Goal: Navigation & Orientation: Find specific page/section

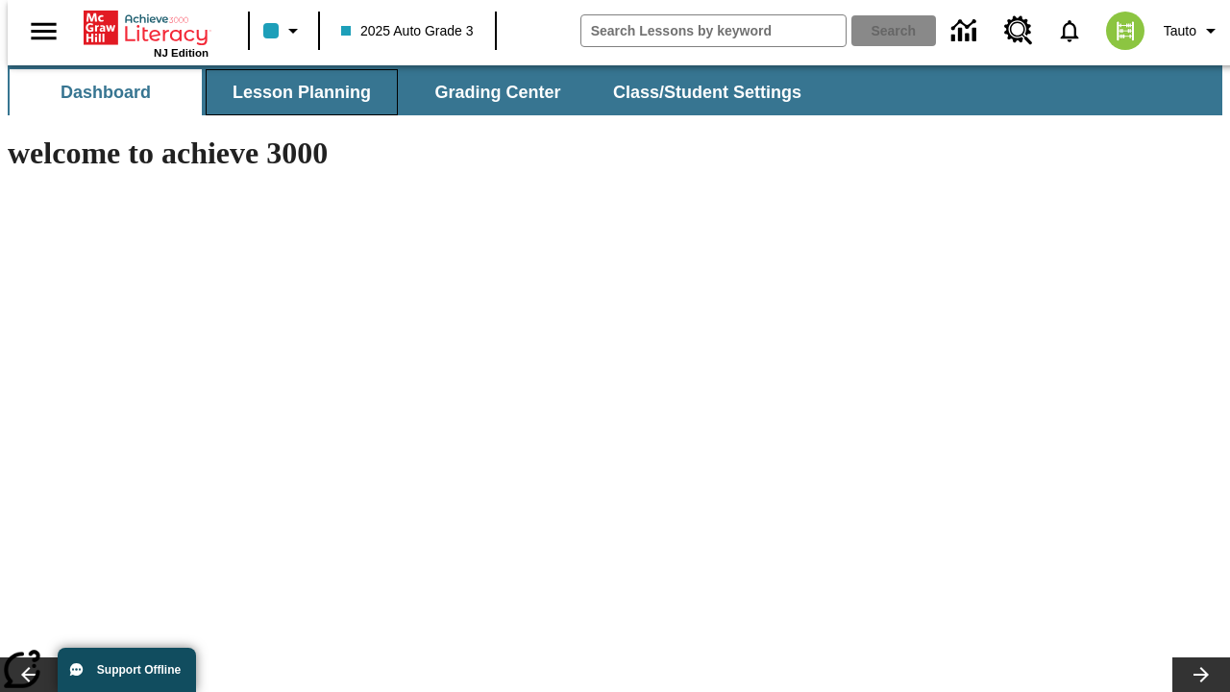
click at [294, 92] on span "Lesson Planning" at bounding box center [302, 93] width 138 height 22
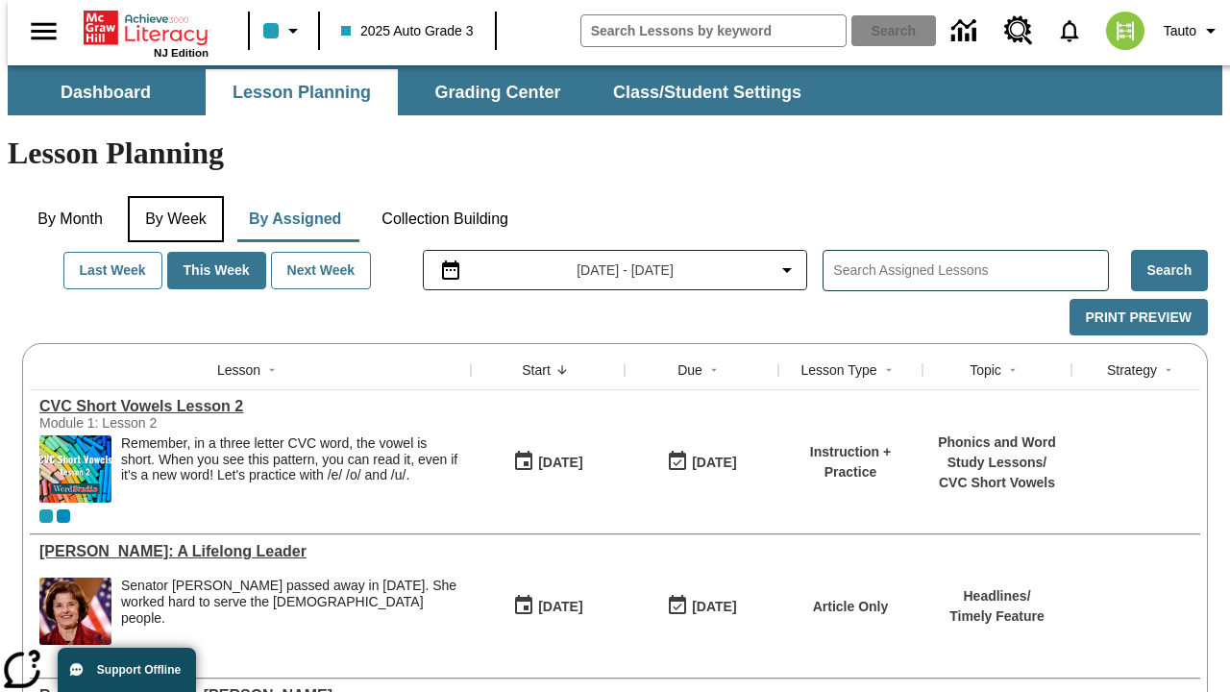
click at [172, 196] on button "By Week" at bounding box center [176, 219] width 96 height 46
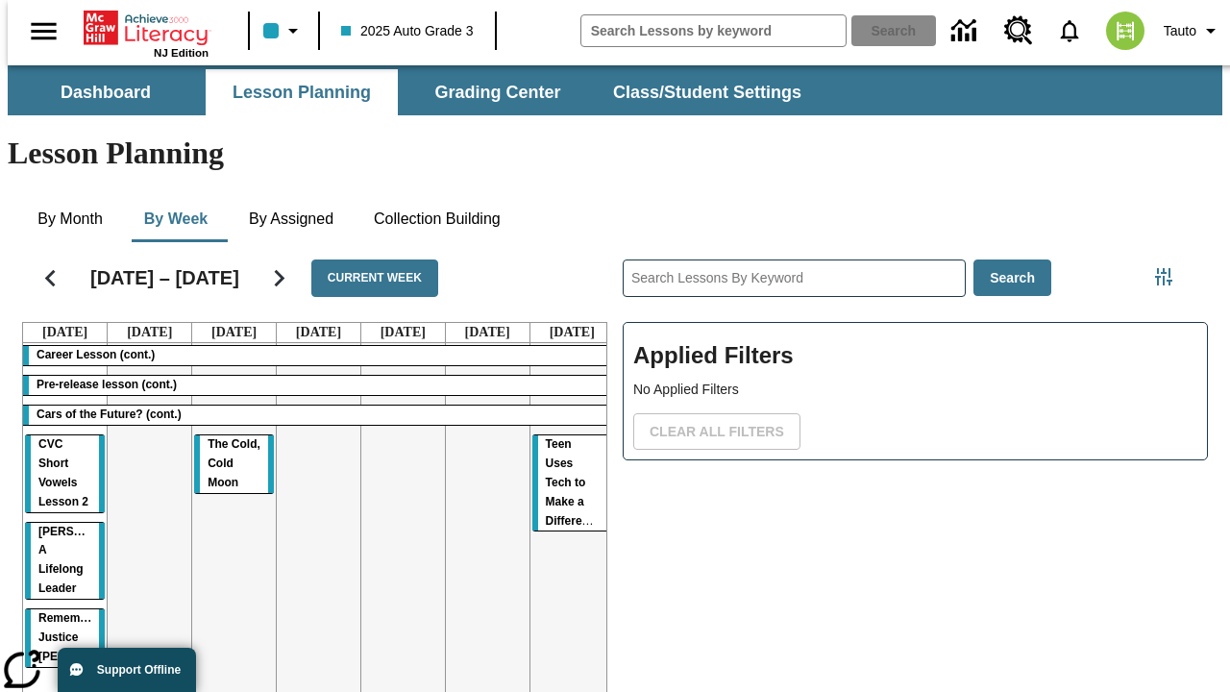
click at [564, 478] on tr "Career Lesson (cont.) Pre-release lesson (cont.) Cars of the Future? (cont.) CV…" at bounding box center [318, 550] width 591 height 414
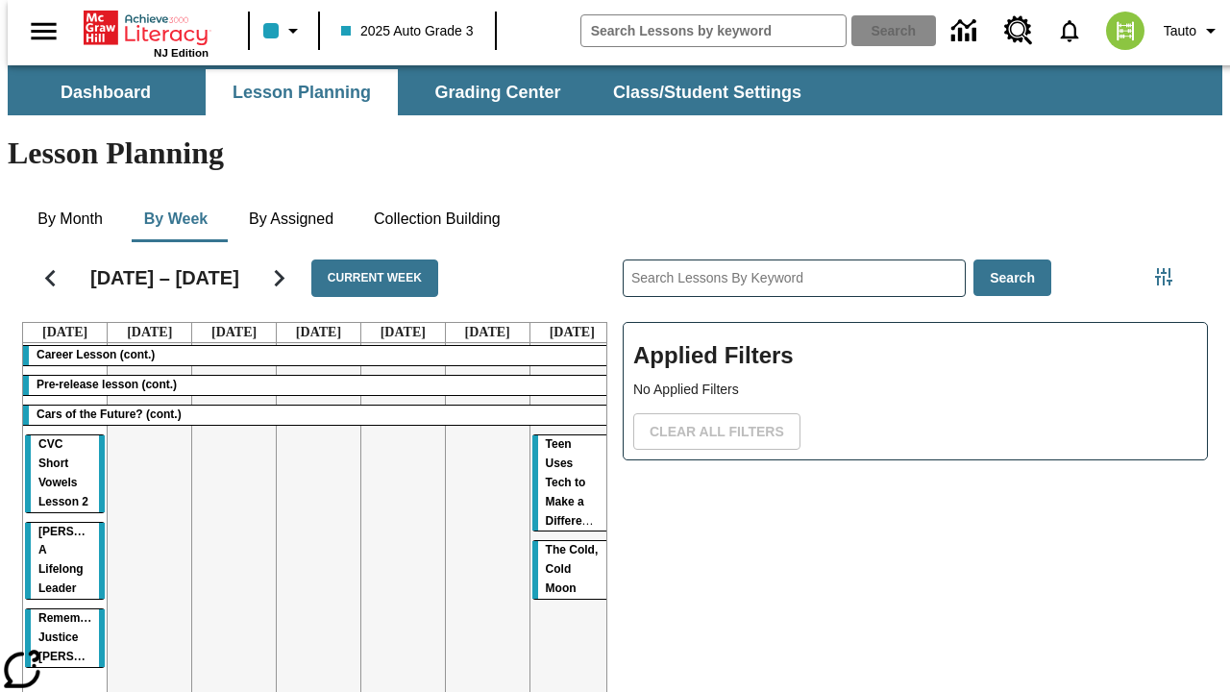
click at [563, 543] on span "The Cold, Cold Moon" at bounding box center [572, 569] width 53 height 52
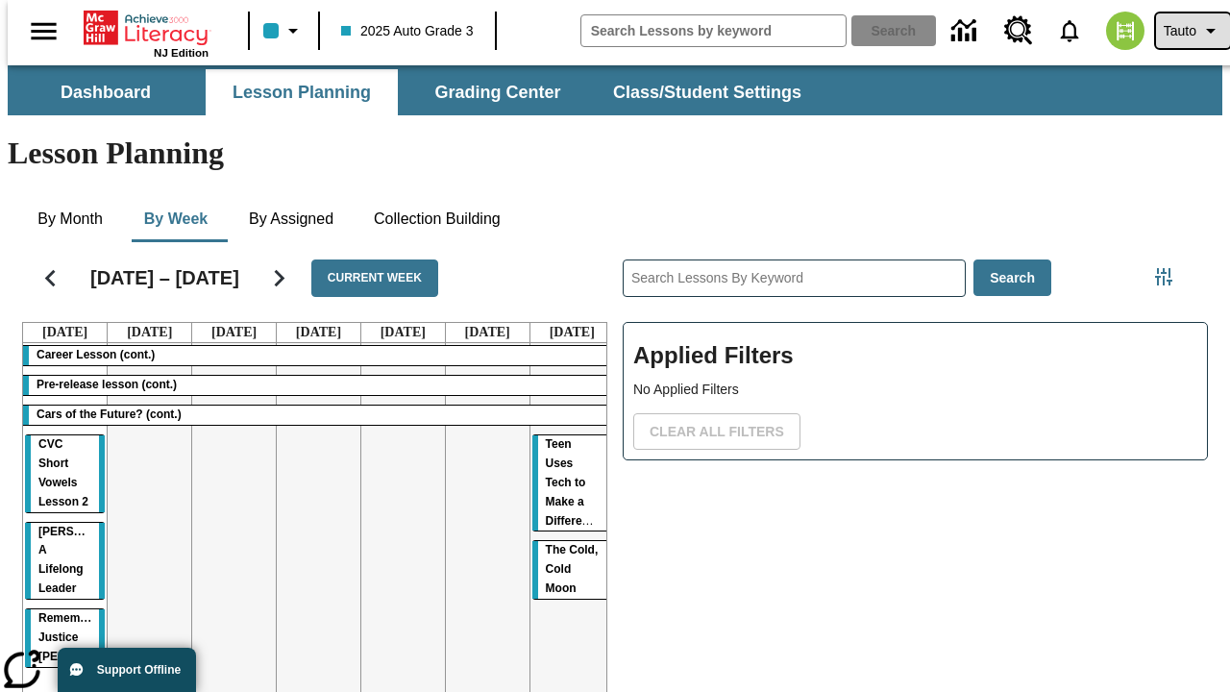
click at [1183, 31] on span "Tauto" at bounding box center [1180, 31] width 33 height 20
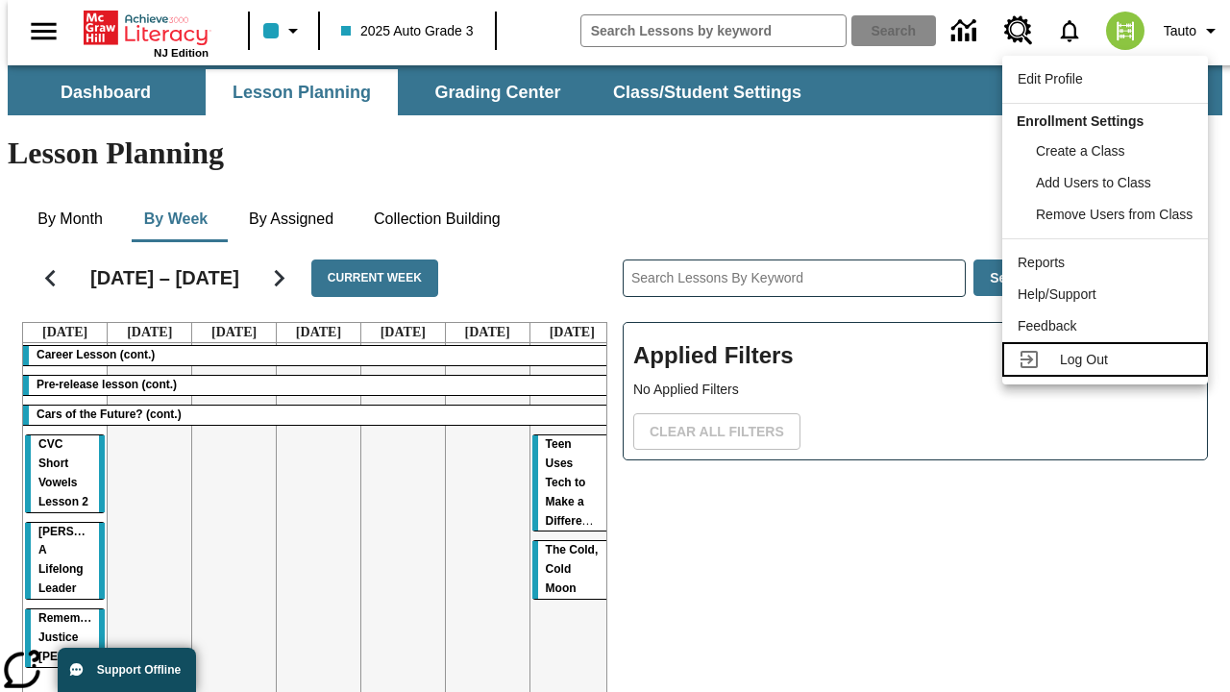
click at [1108, 359] on span "Log Out" at bounding box center [1084, 359] width 48 height 15
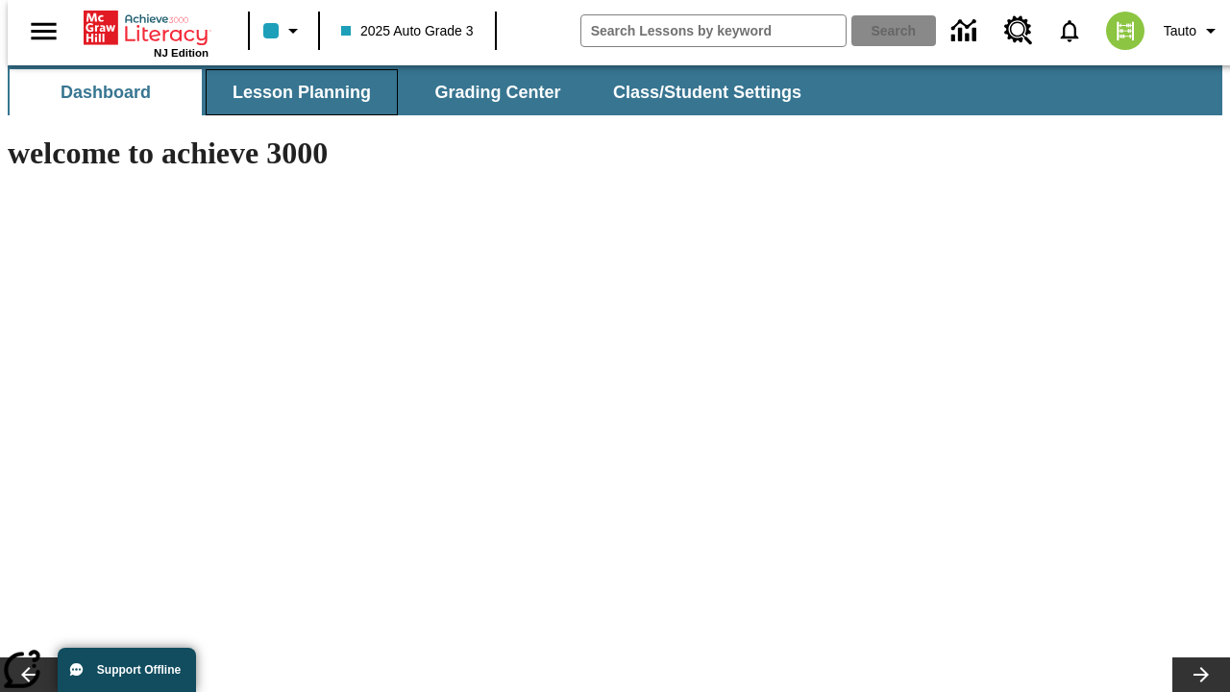
click at [294, 92] on span "Lesson Planning" at bounding box center [302, 93] width 138 height 22
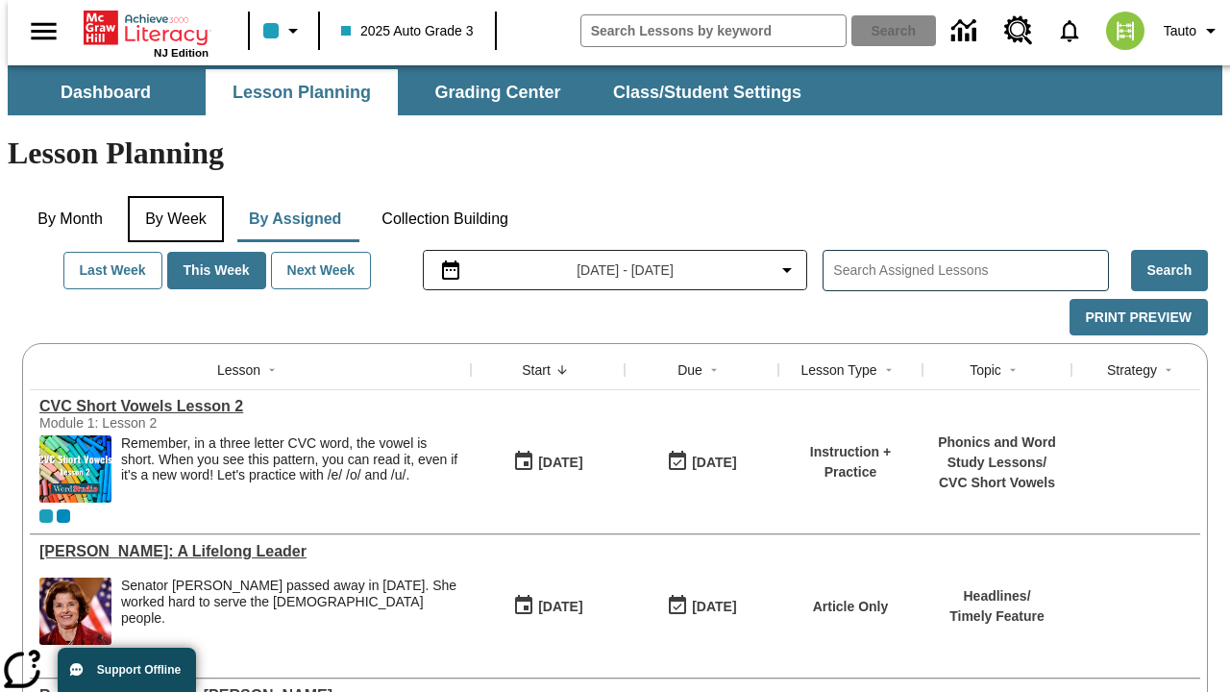
click at [172, 196] on button "By Week" at bounding box center [176, 219] width 96 height 46
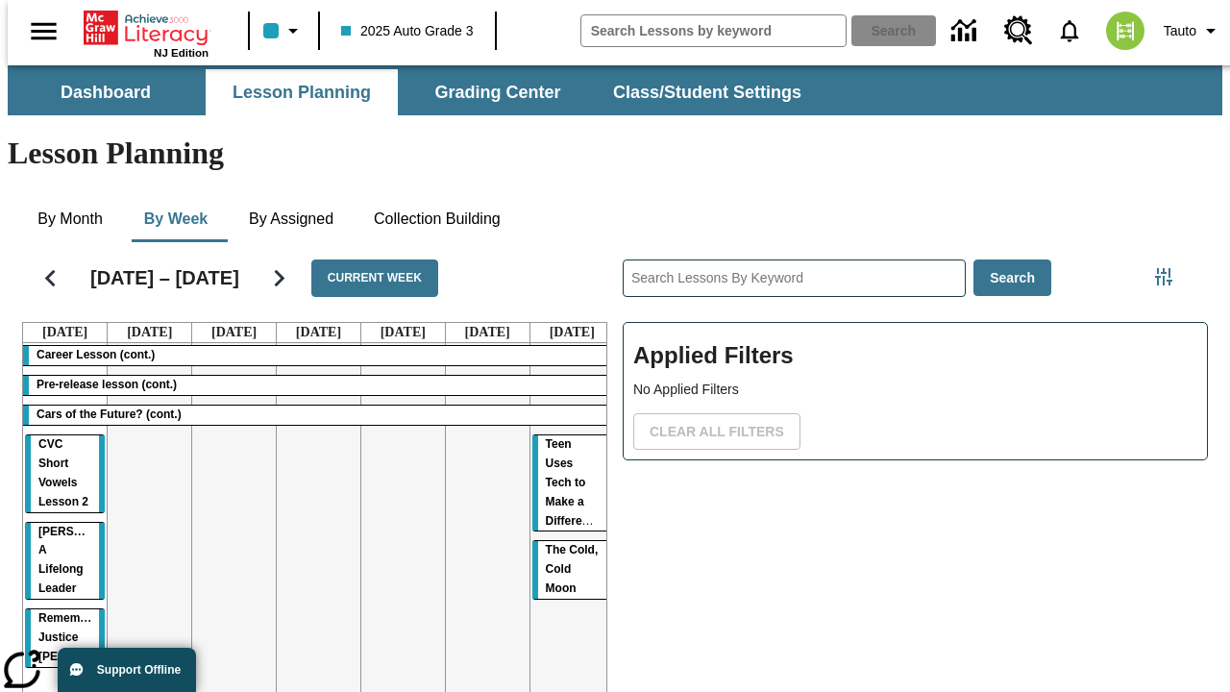
click at [226, 478] on tr "Career Lesson (cont.) Pre-release lesson (cont.) Cars of the Future? (cont.) CV…" at bounding box center [318, 550] width 591 height 414
